Goal: Navigation & Orientation: Go to known website

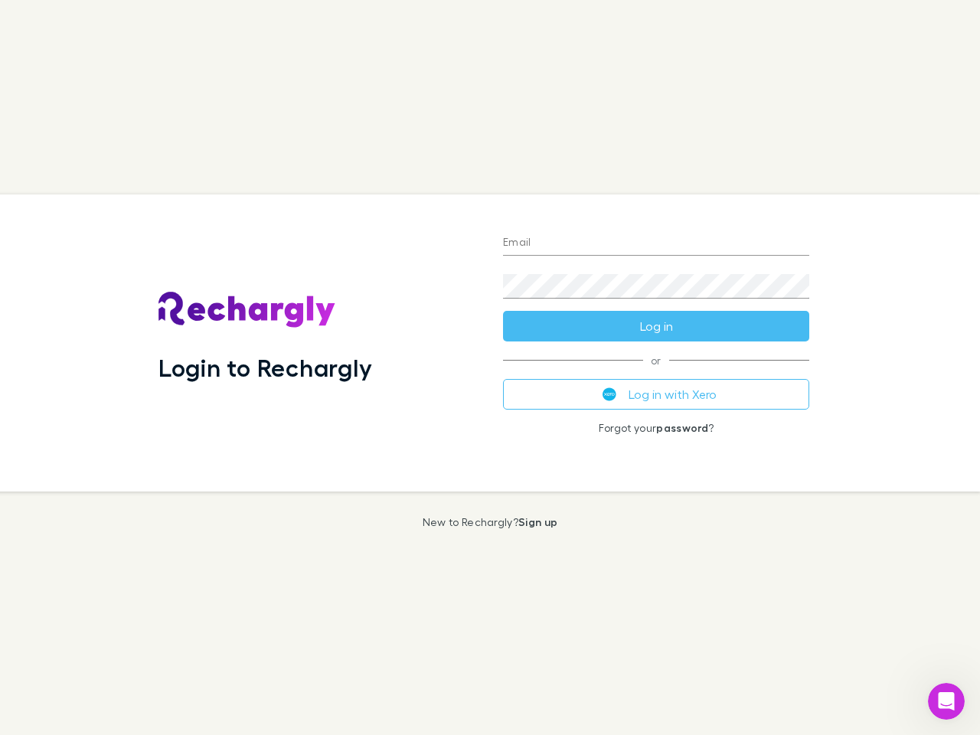
click at [490, 368] on div "Login to Rechargly" at bounding box center [318, 343] width 345 height 297
click at [656, 244] on input "Email" at bounding box center [656, 243] width 306 height 25
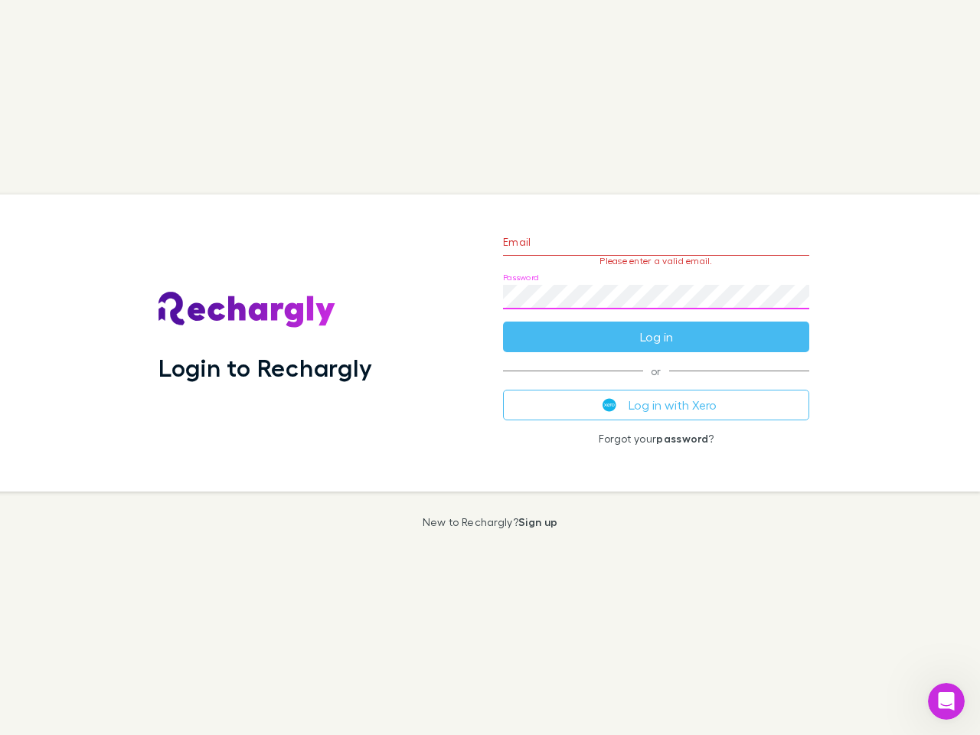
click at [656, 326] on form "Email Please enter a valid email. Password Log in" at bounding box center [656, 285] width 306 height 133
click at [656, 394] on div "Email Please enter a valid email. Password Log in or Log in with Xero Forgot yo…" at bounding box center [656, 343] width 331 height 297
click at [947, 701] on icon "Open Intercom Messenger" at bounding box center [946, 701] width 25 height 25
